Goal: Communication & Community: Answer question/provide support

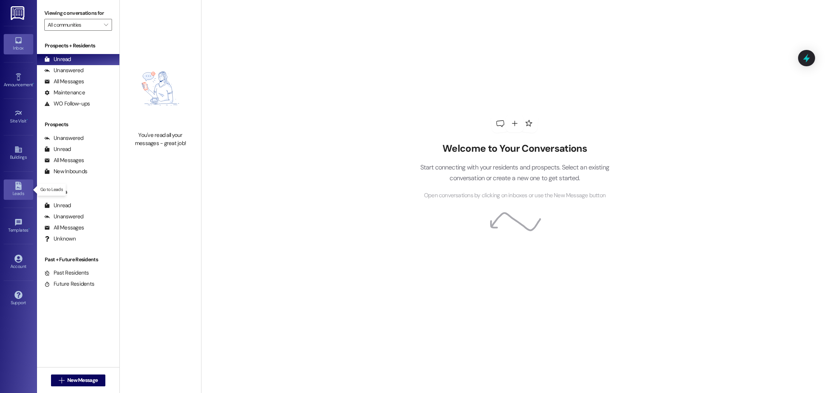
click at [13, 194] on div "Leads" at bounding box center [18, 193] width 37 height 7
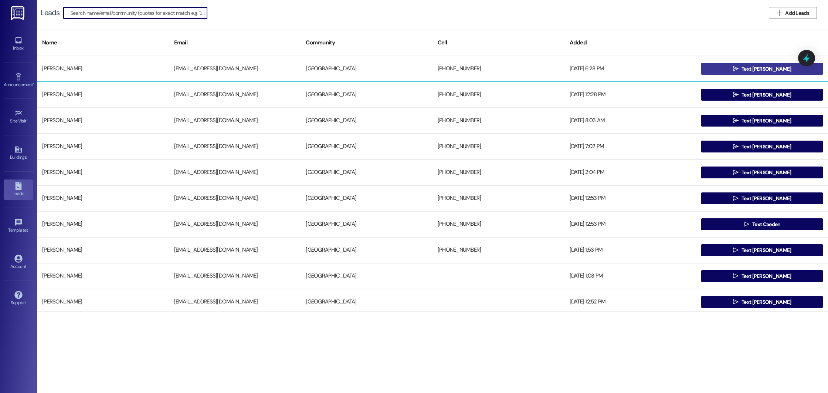
click at [766, 71] on span "Text [PERSON_NAME]" at bounding box center [767, 69] width 50 height 8
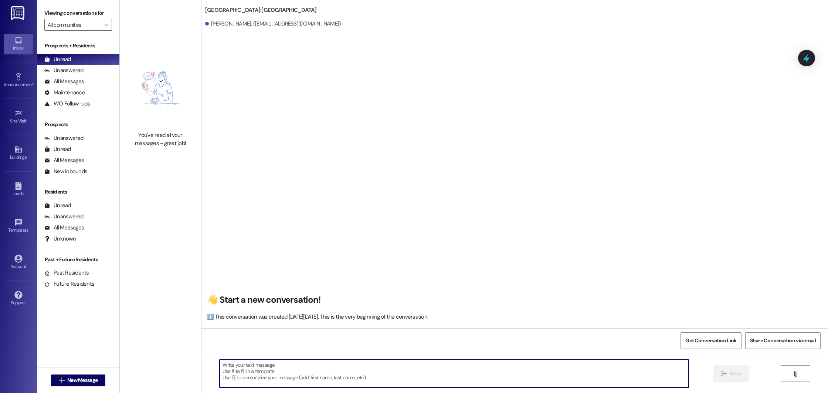
click at [292, 367] on textarea at bounding box center [454, 373] width 469 height 28
paste textarea "Good morning! This is Summer from [GEOGRAPHIC_DATA]. I saw that you’re interest…"
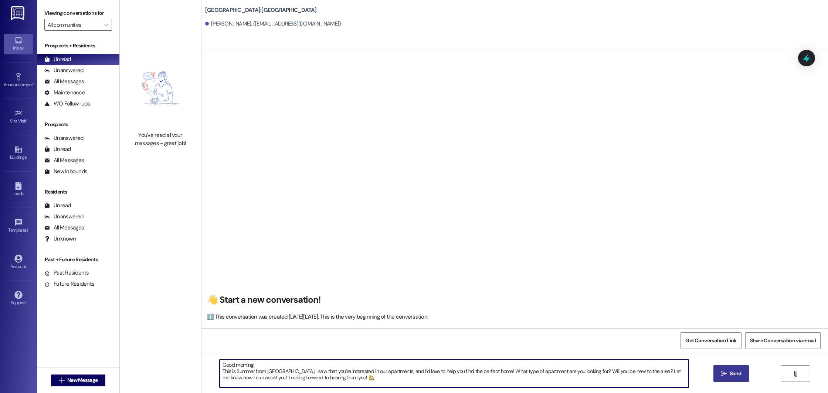
type textarea "Good morning! This is Summer from [GEOGRAPHIC_DATA]. I saw that you’re interest…"
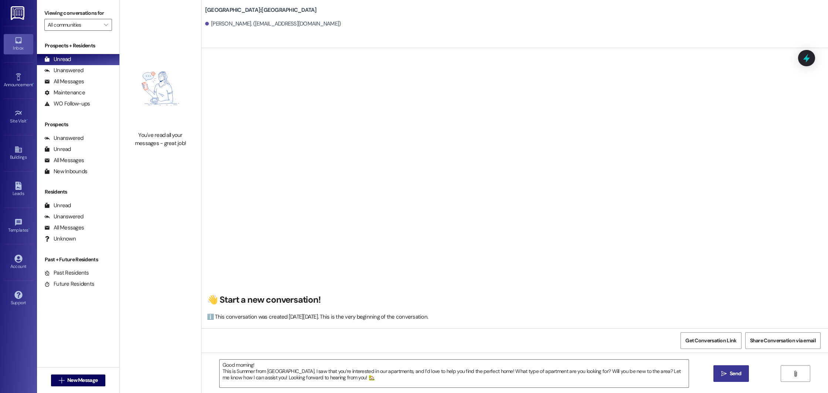
click at [734, 368] on button " Send" at bounding box center [731, 373] width 36 height 17
